Goal: Information Seeking & Learning: Learn about a topic

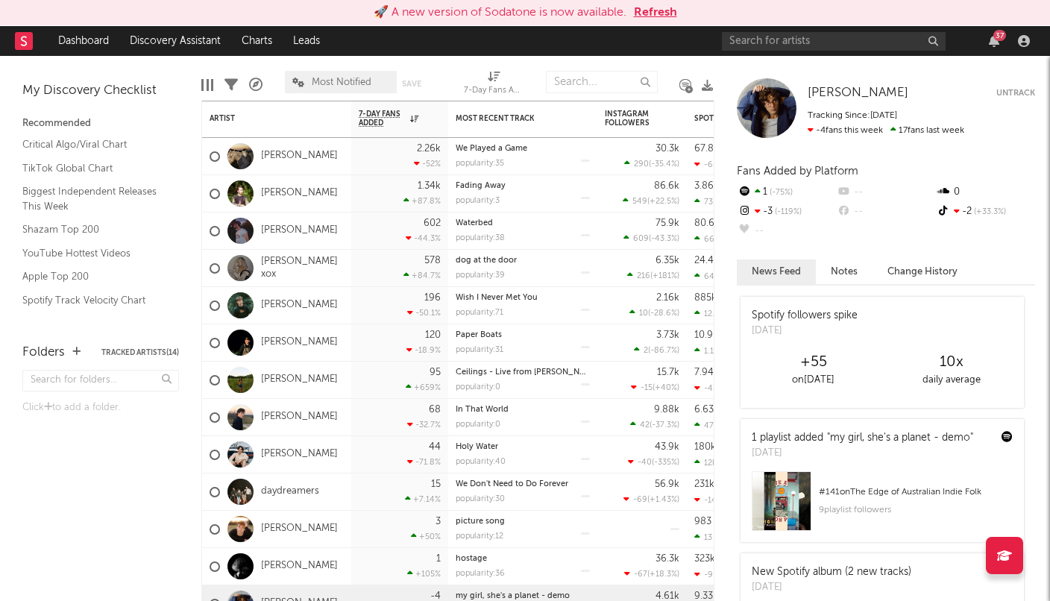
click at [649, 11] on button "Refresh" at bounding box center [655, 13] width 43 height 18
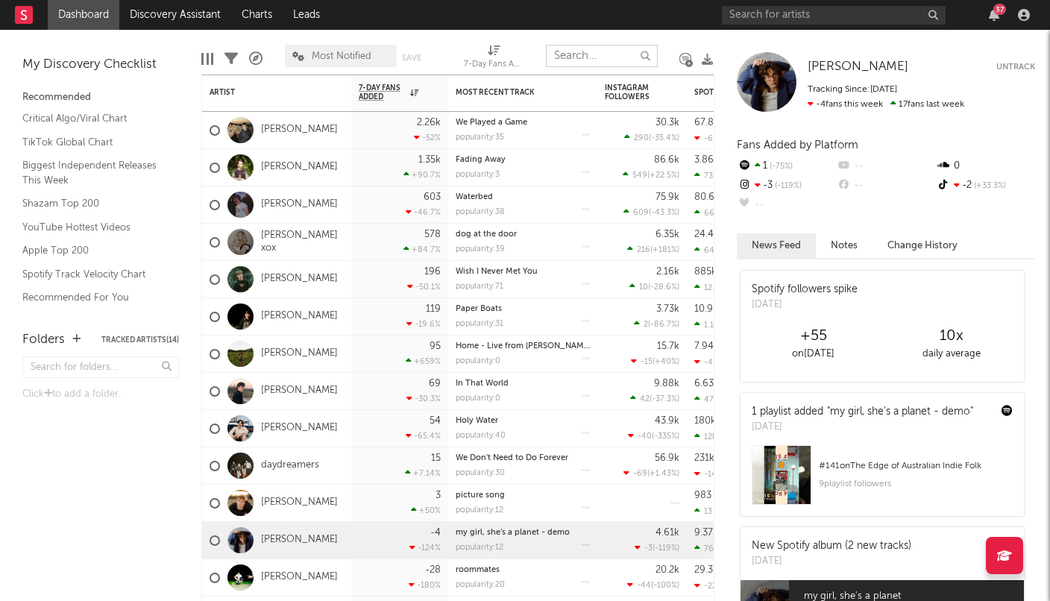
click at [595, 57] on input "text" at bounding box center [602, 56] width 112 height 22
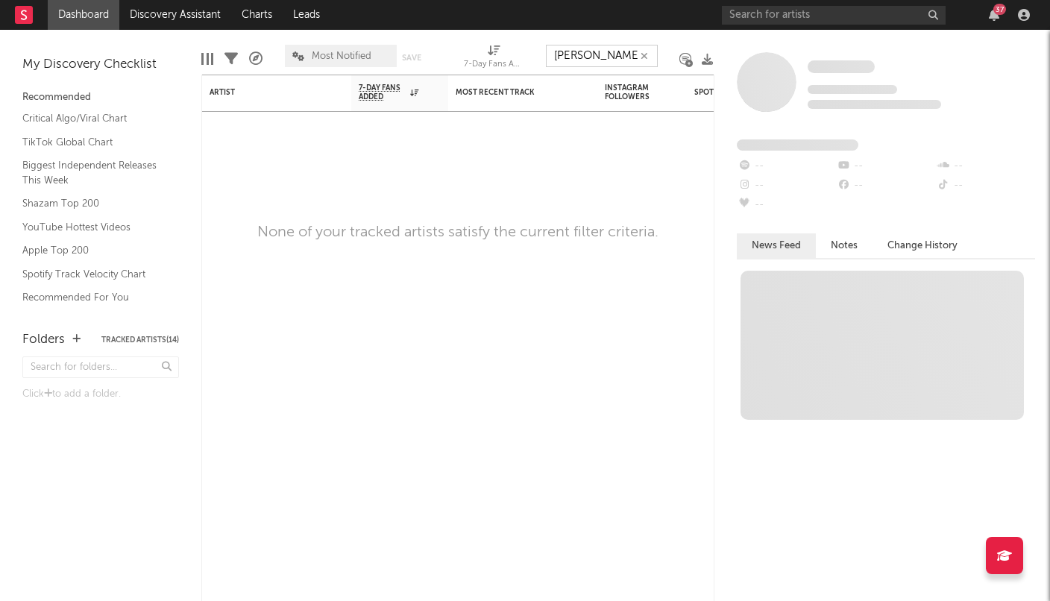
type input "[PERSON_NAME]"
click at [770, 19] on input "text" at bounding box center [834, 15] width 224 height 19
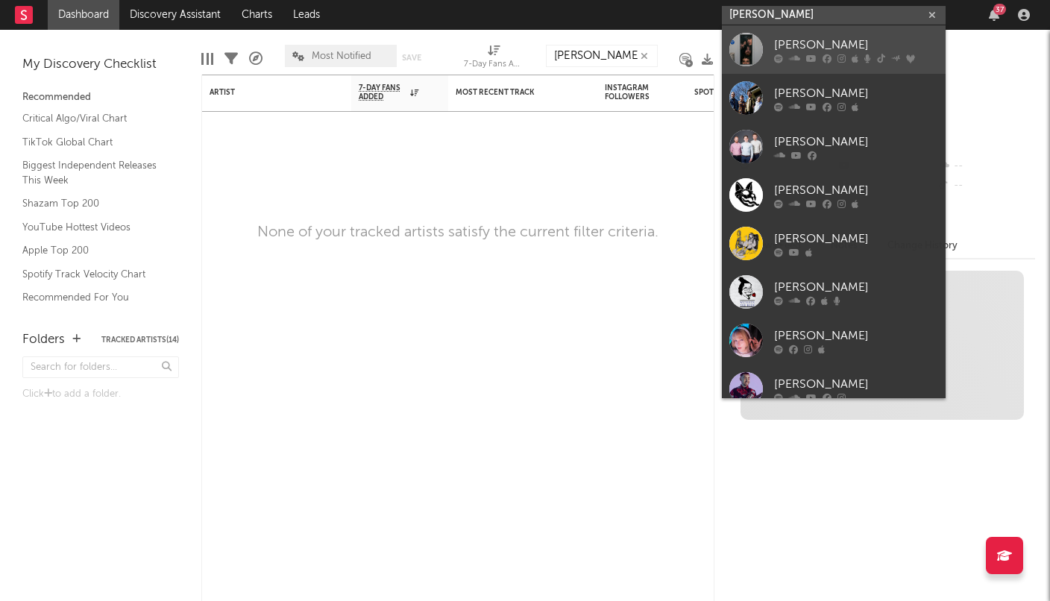
type input "[PERSON_NAME]"
click at [747, 55] on div at bounding box center [746, 50] width 34 height 34
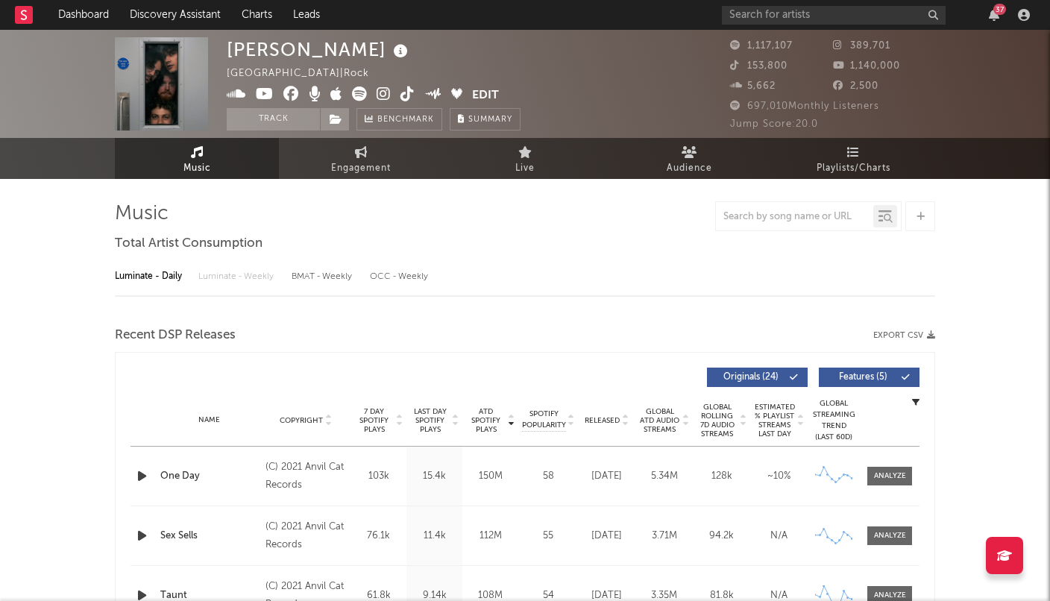
select select "6m"
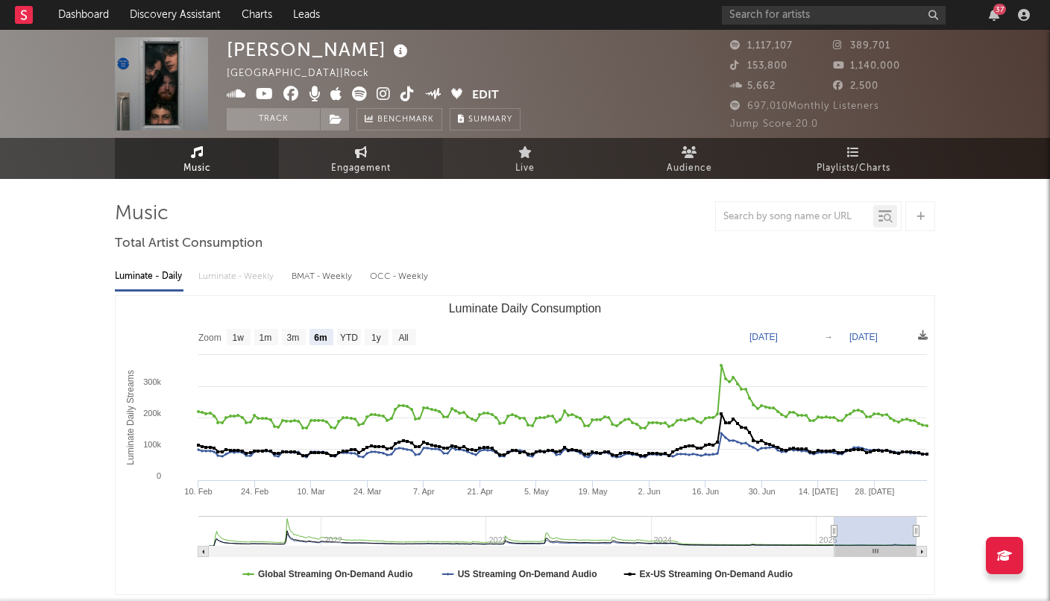
click at [372, 163] on span "Engagement" at bounding box center [361, 169] width 60 height 18
select select "1w"
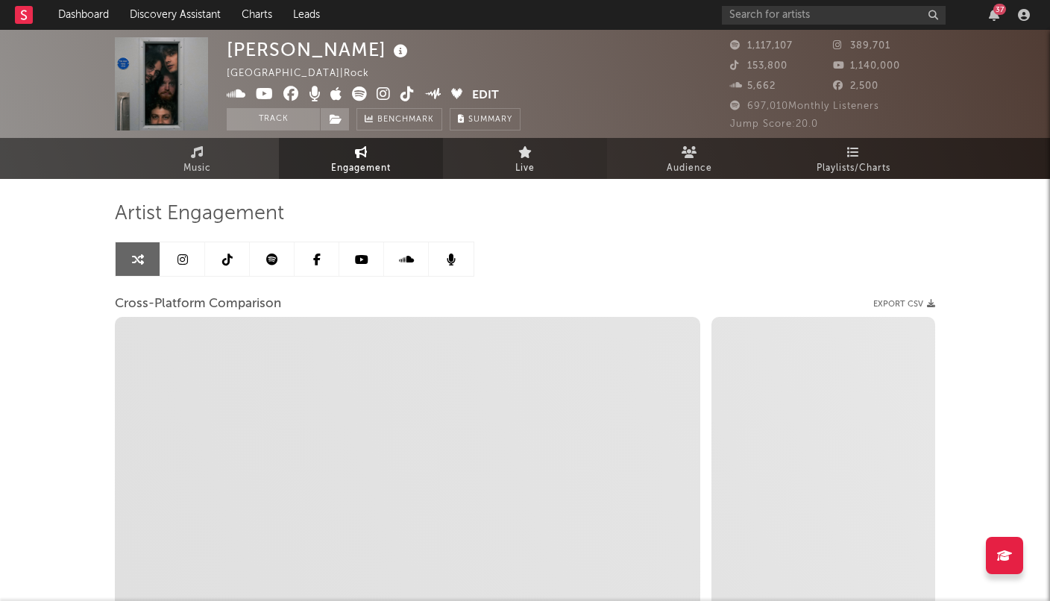
click at [533, 167] on span "Live" at bounding box center [524, 169] width 19 height 18
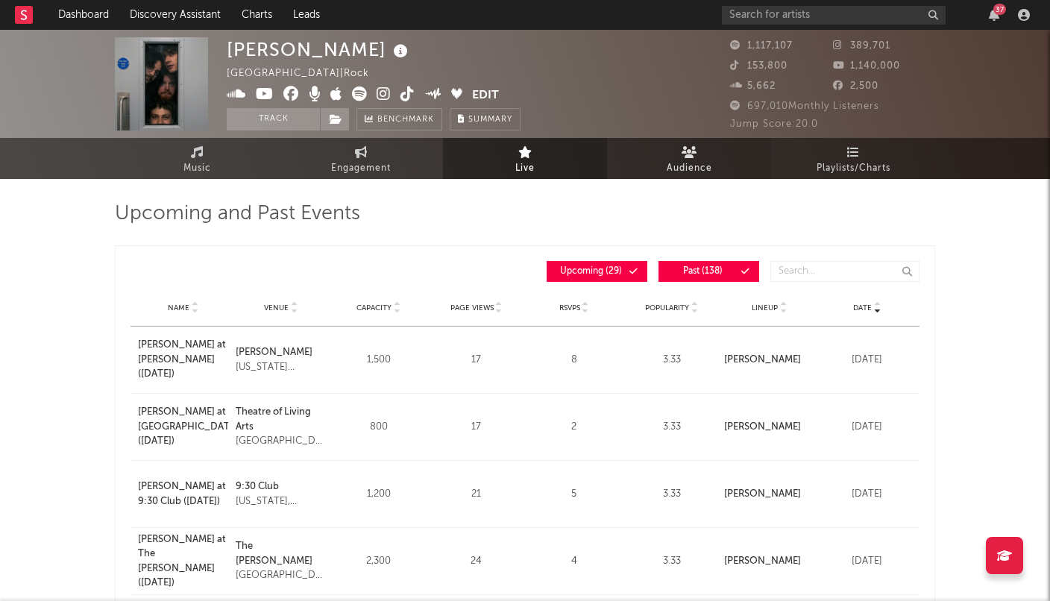
click at [700, 157] on link "Audience" at bounding box center [689, 158] width 164 height 41
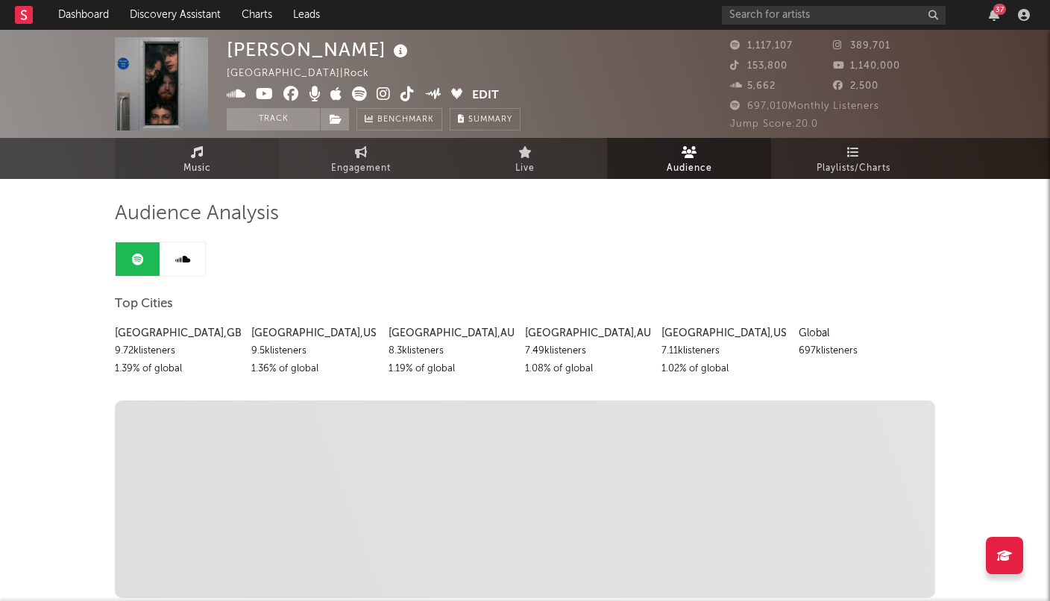
click at [209, 172] on span "Music" at bounding box center [197, 169] width 28 height 18
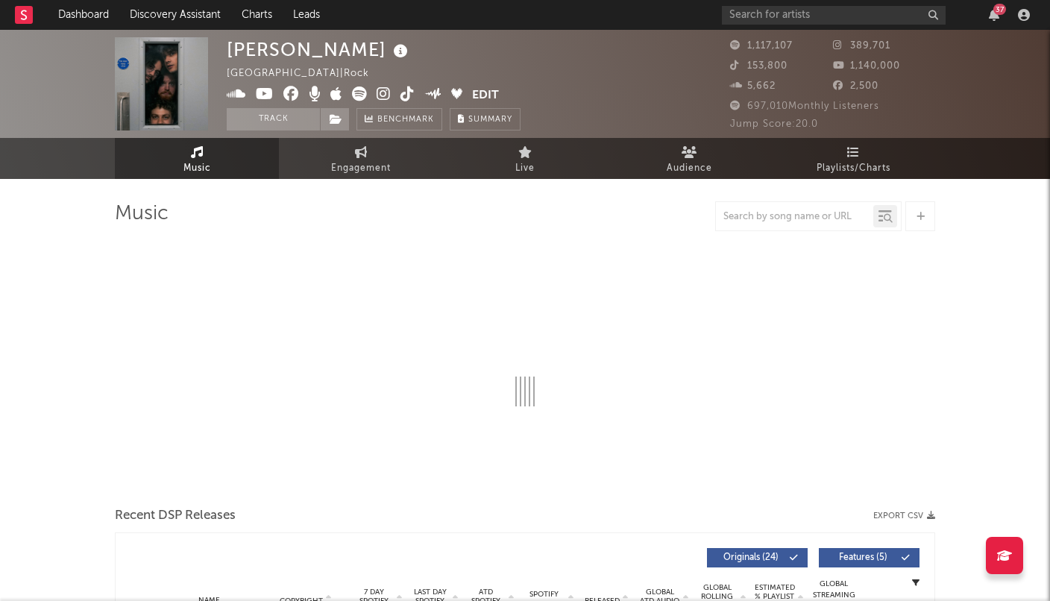
select select "6m"
